Goal: Task Accomplishment & Management: Manage account settings

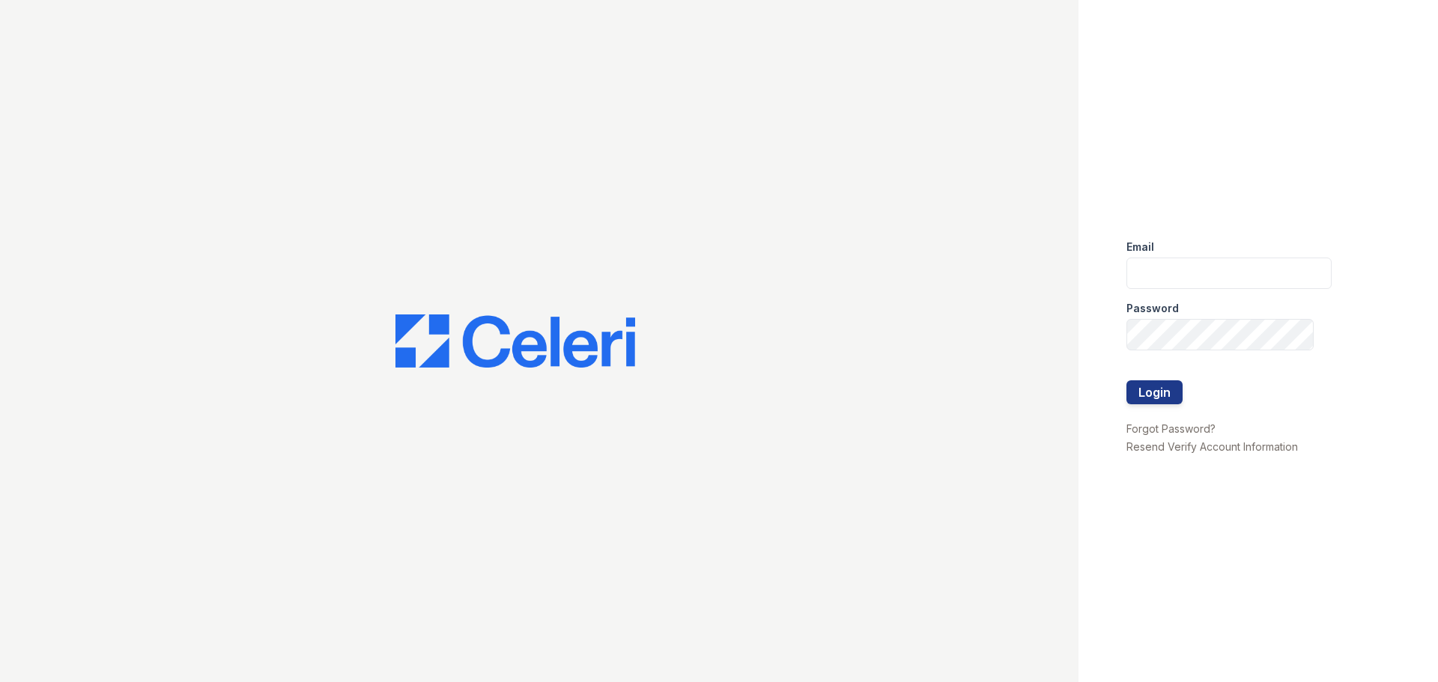
type input "mdelarosa@lantowerliving.com"
click at [1139, 395] on button "Login" at bounding box center [1154, 392] width 56 height 24
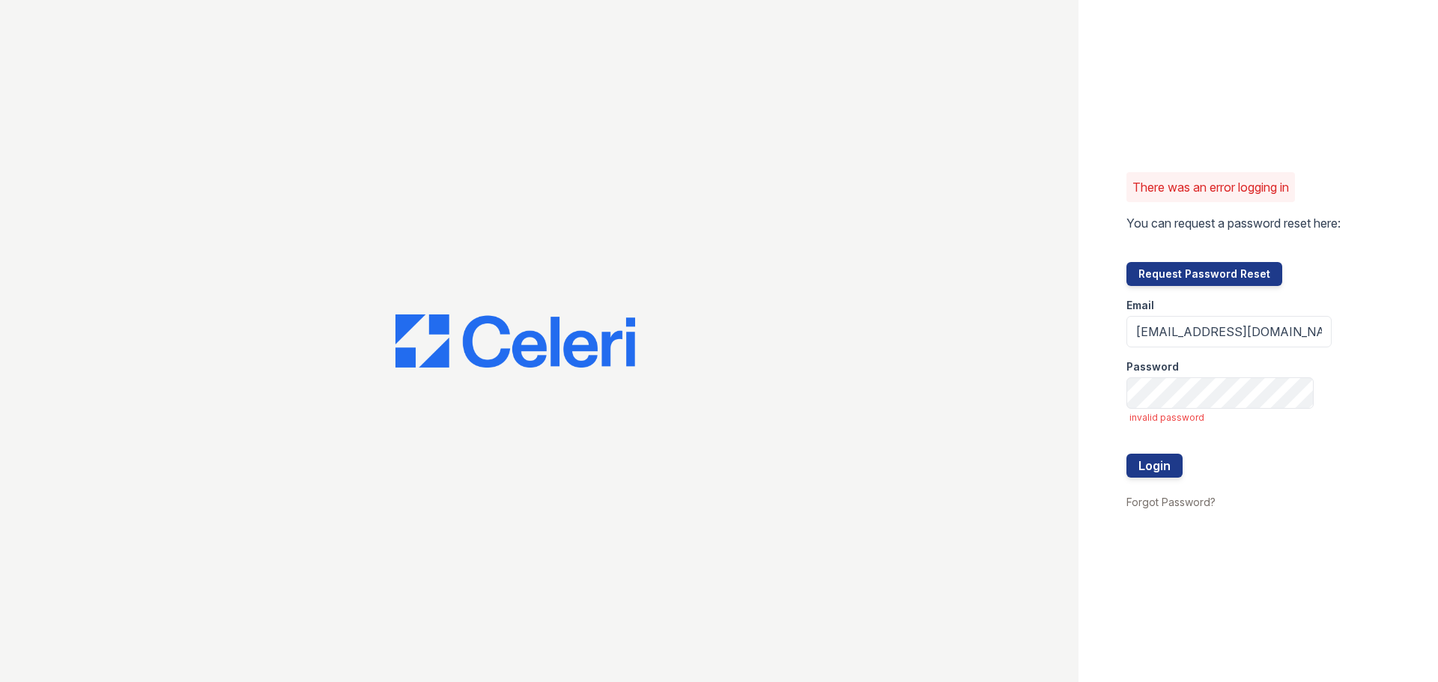
click at [1164, 270] on button "Request Password Reset" at bounding box center [1204, 274] width 156 height 24
